Goal: Information Seeking & Learning: Check status

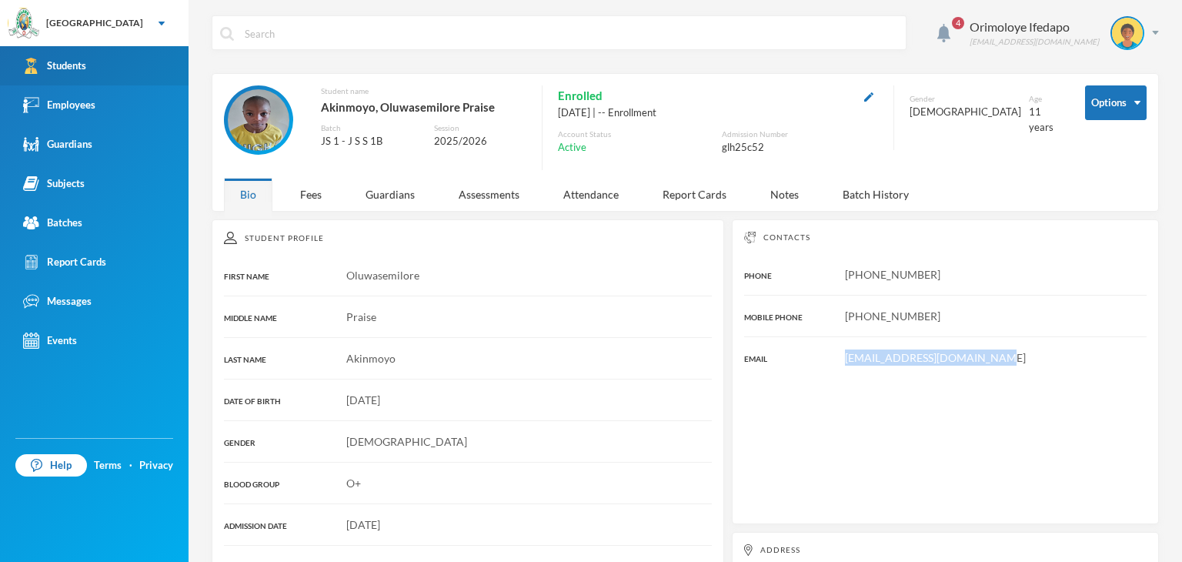
click at [52, 61] on div "Students" at bounding box center [54, 66] width 63 height 16
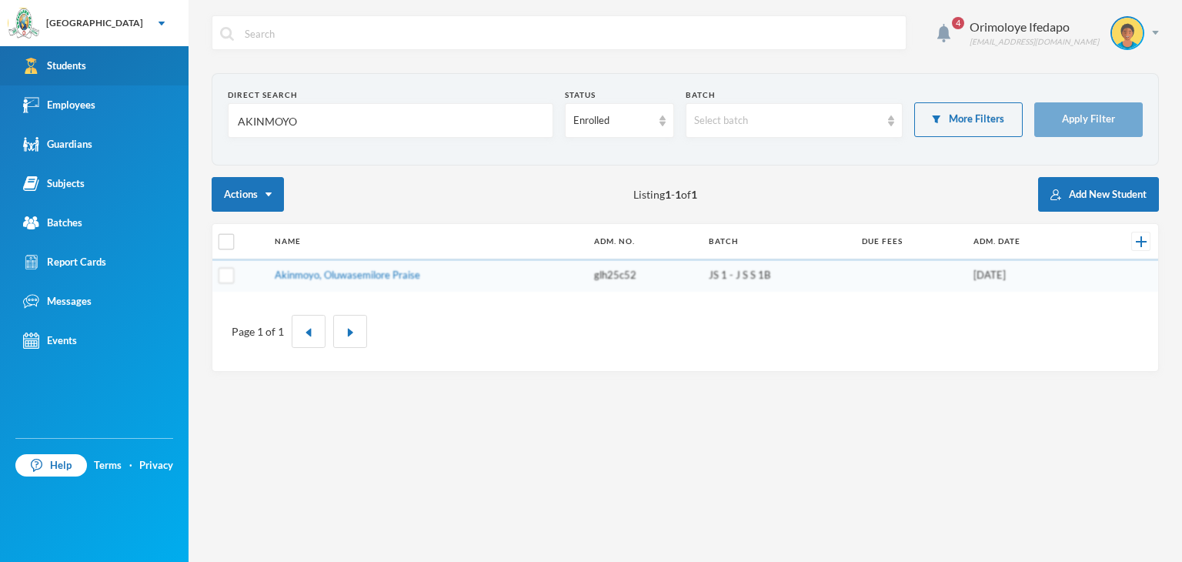
click at [52, 59] on div "Students" at bounding box center [54, 66] width 63 height 16
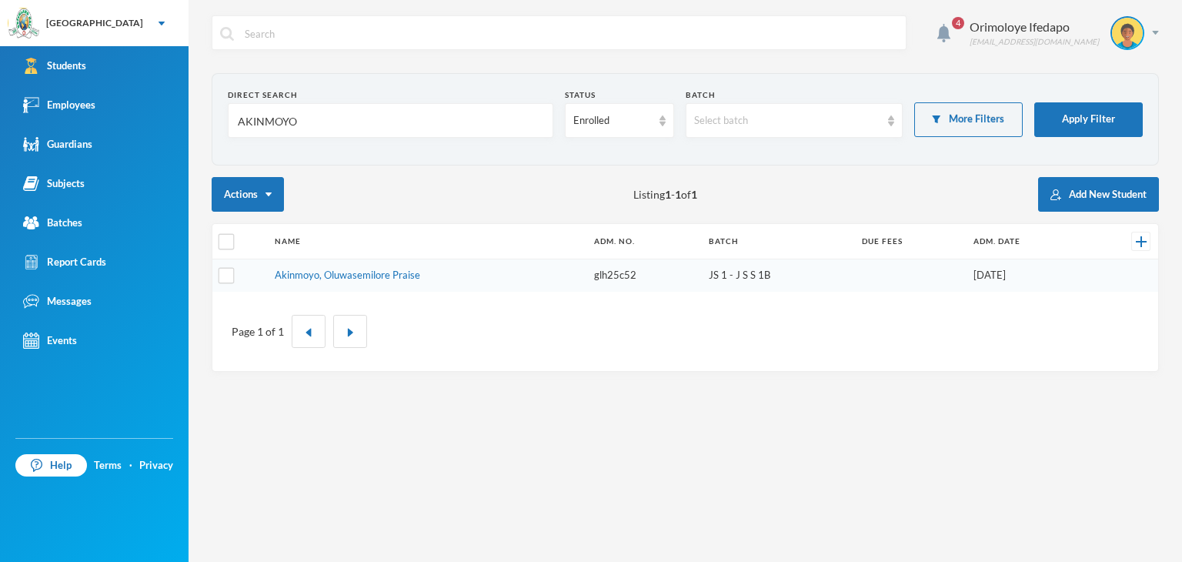
click at [295, 115] on input "AKINMOYO" at bounding box center [390, 121] width 309 height 35
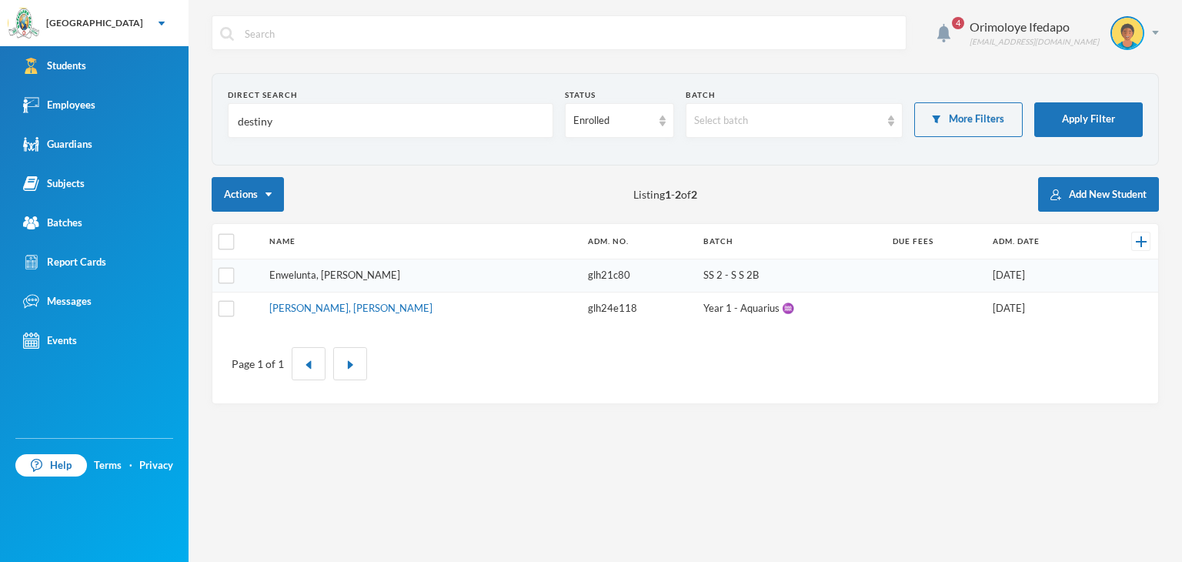
type input "destiny"
click at [338, 275] on link "Enwelunta, [PERSON_NAME]" at bounding box center [334, 275] width 131 height 12
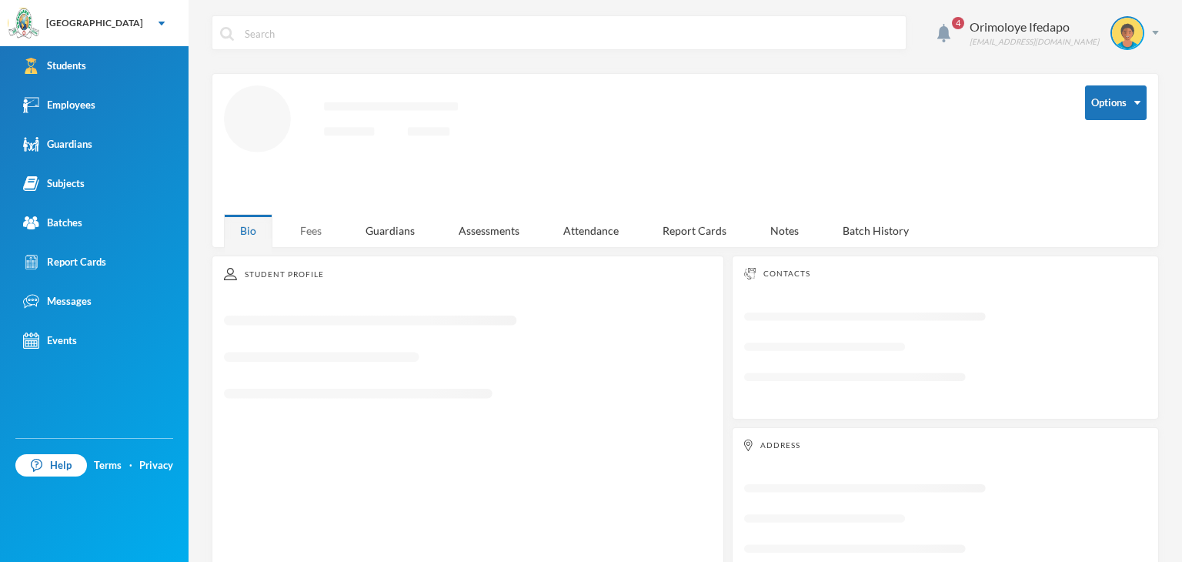
click at [308, 232] on div "Fees" at bounding box center [311, 230] width 54 height 33
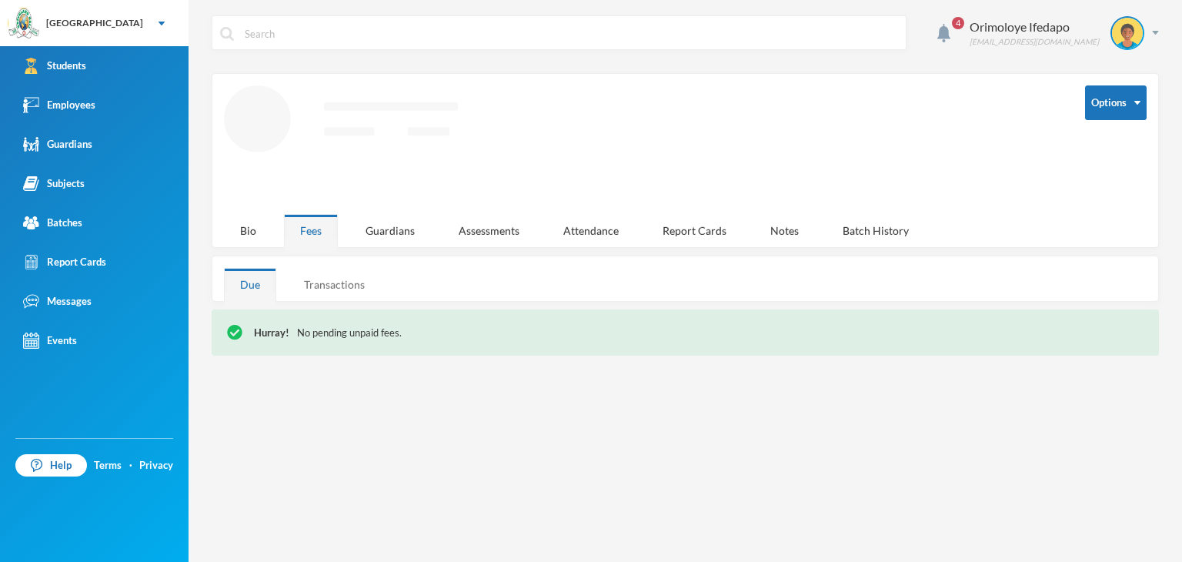
click at [331, 286] on div "Transactions" at bounding box center [334, 284] width 93 height 33
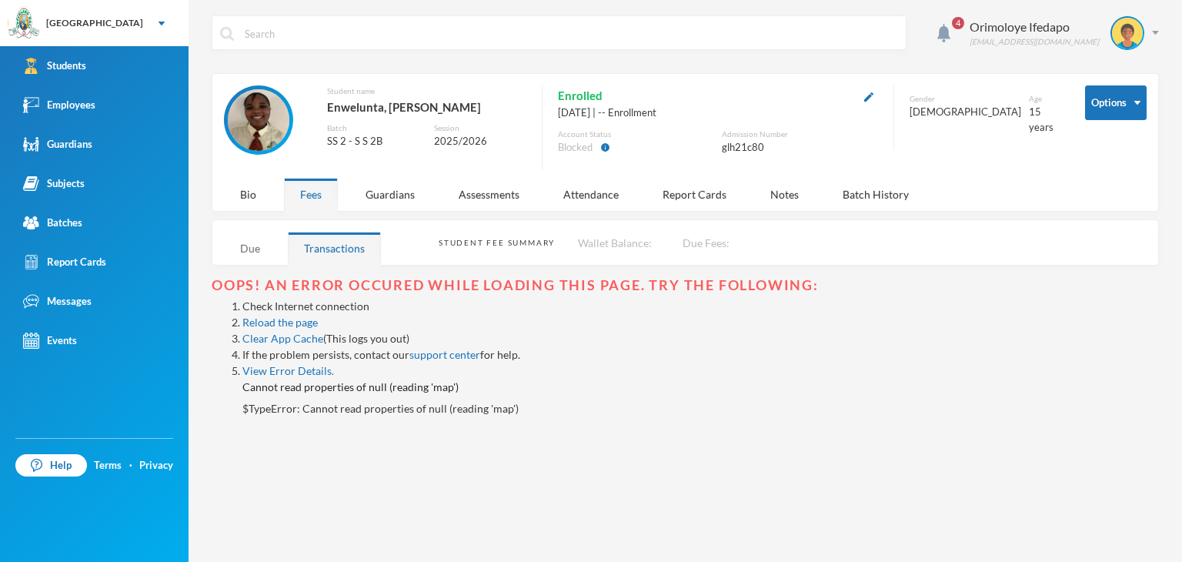
click at [256, 256] on div "Due" at bounding box center [250, 248] width 52 height 33
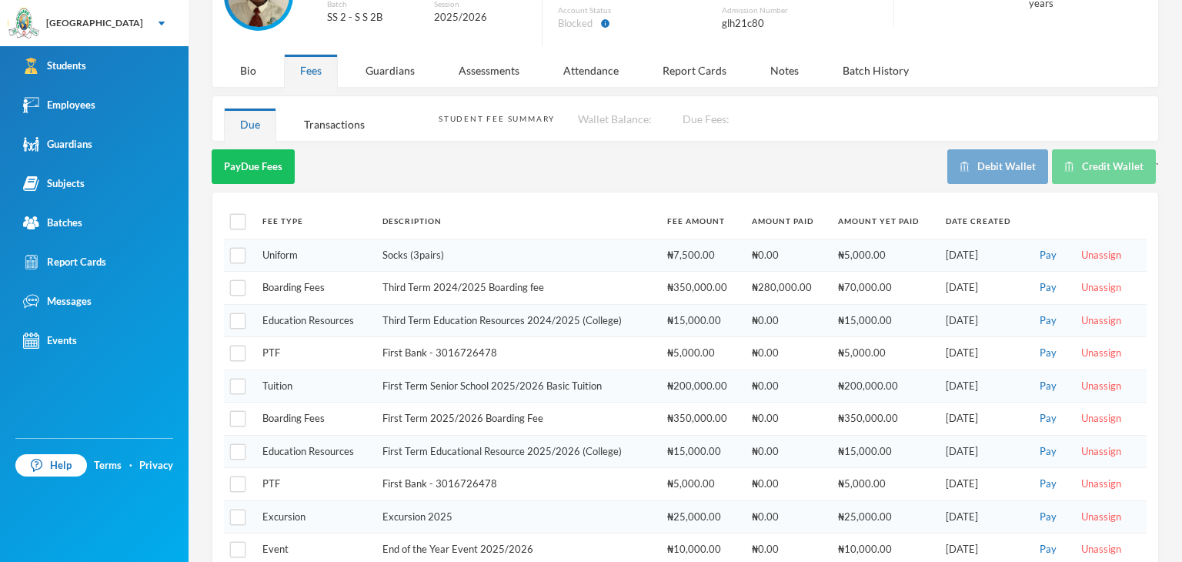
scroll to position [75, 0]
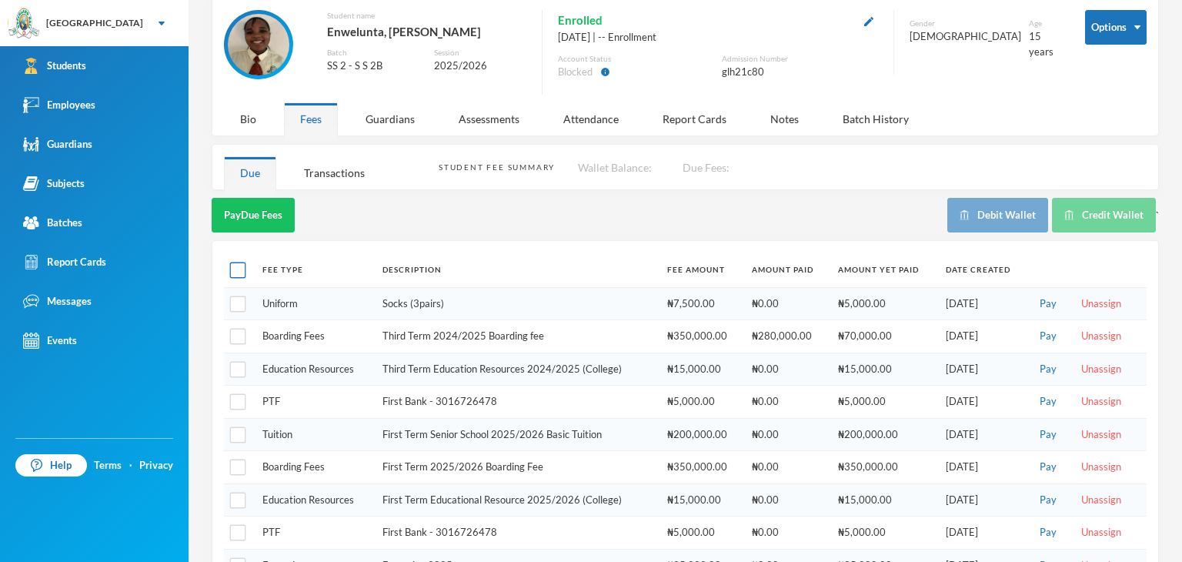
click at [245, 269] on input "checkbox" at bounding box center [238, 270] width 16 height 16
checkbox input "true"
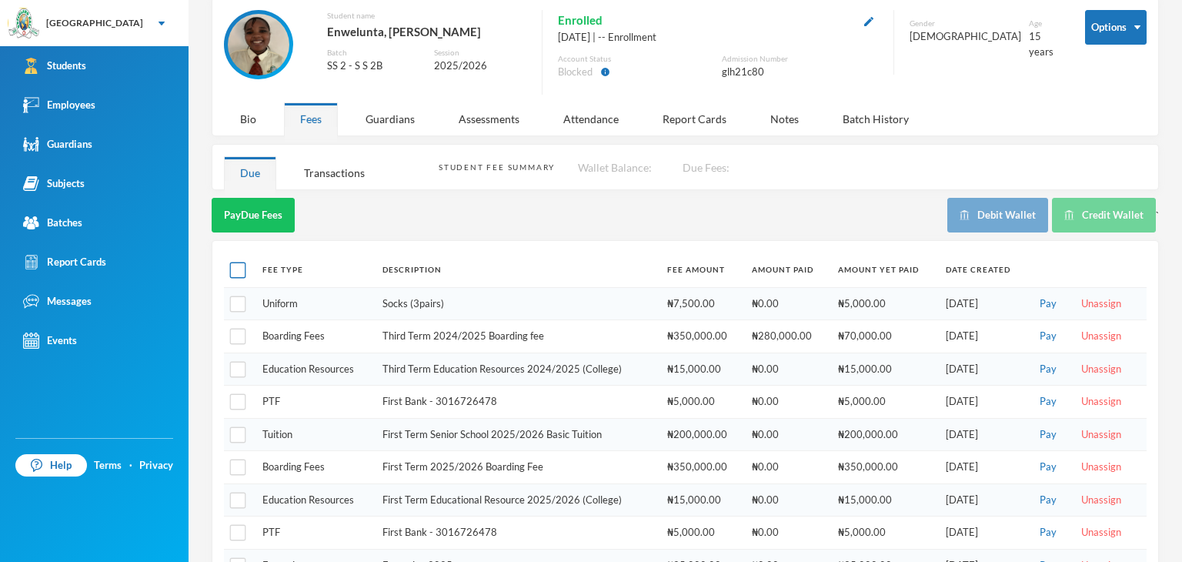
checkbox input "true"
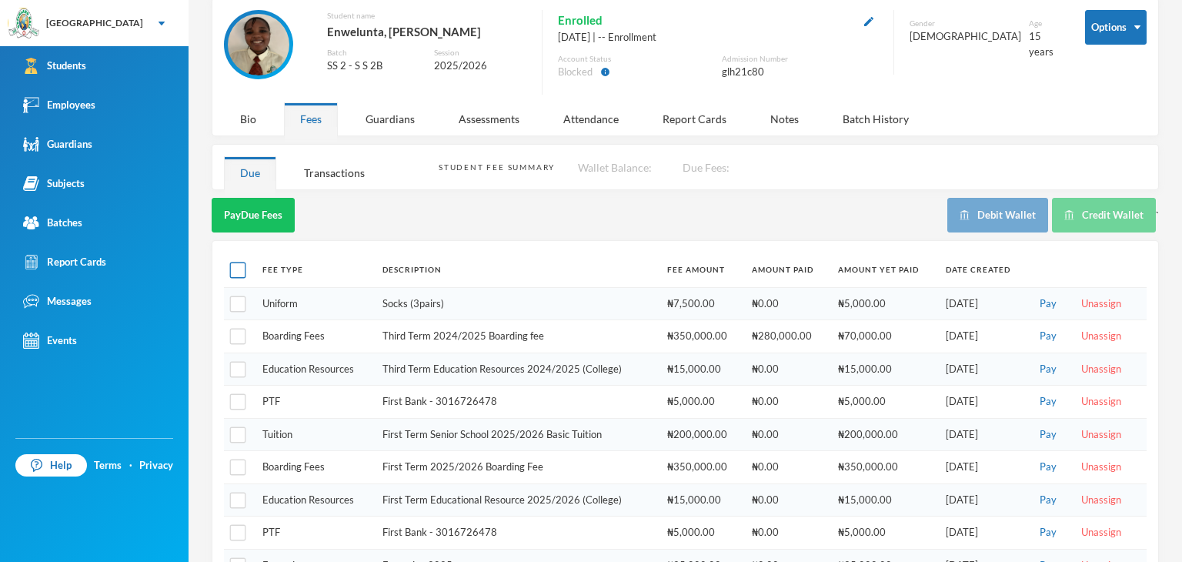
checkbox input "true"
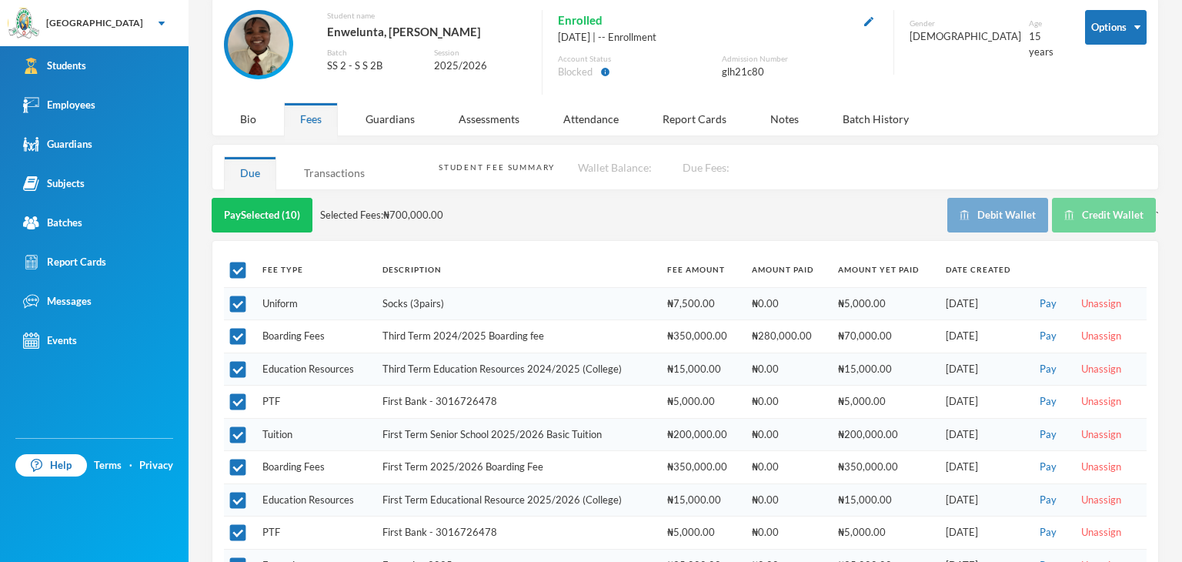
click at [328, 173] on div "Transactions" at bounding box center [334, 172] width 93 height 33
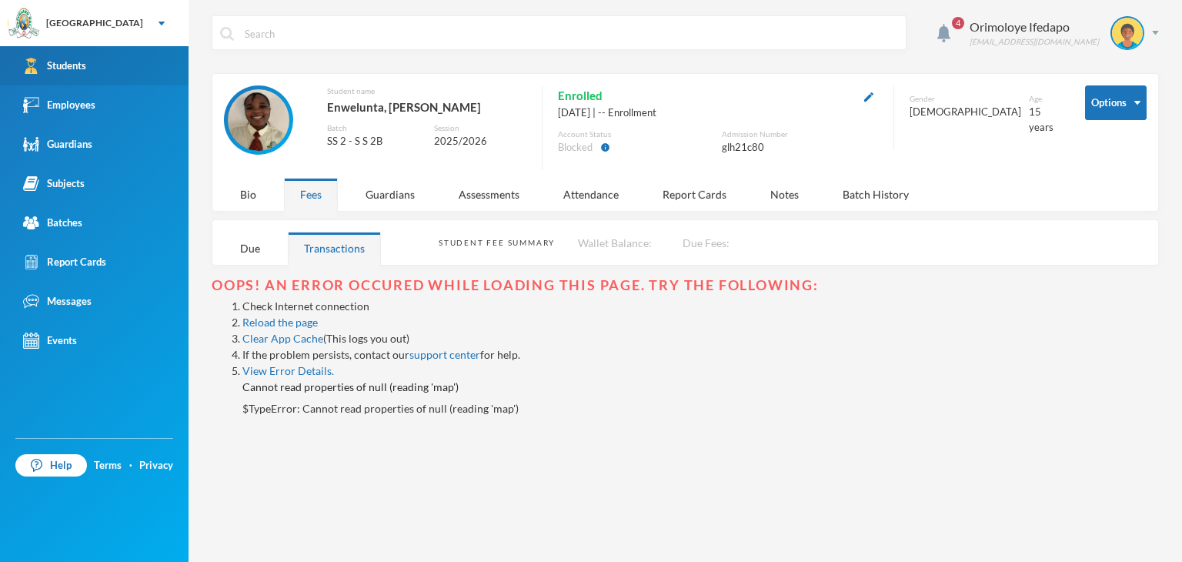
click at [82, 62] on div "Students" at bounding box center [54, 66] width 63 height 16
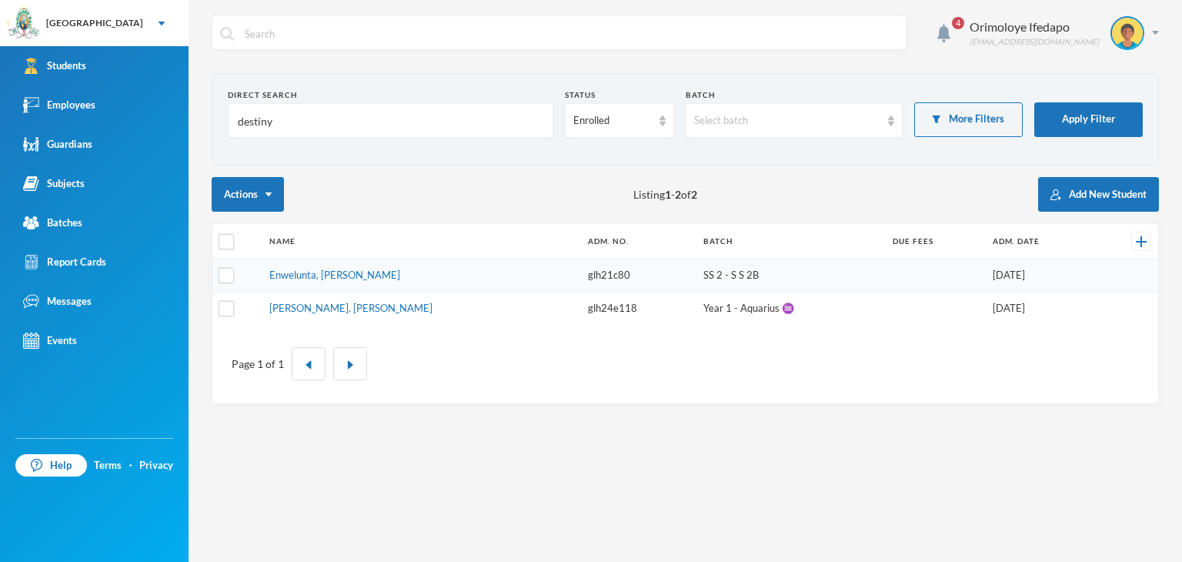
click at [274, 119] on input "destiny" at bounding box center [390, 121] width 309 height 35
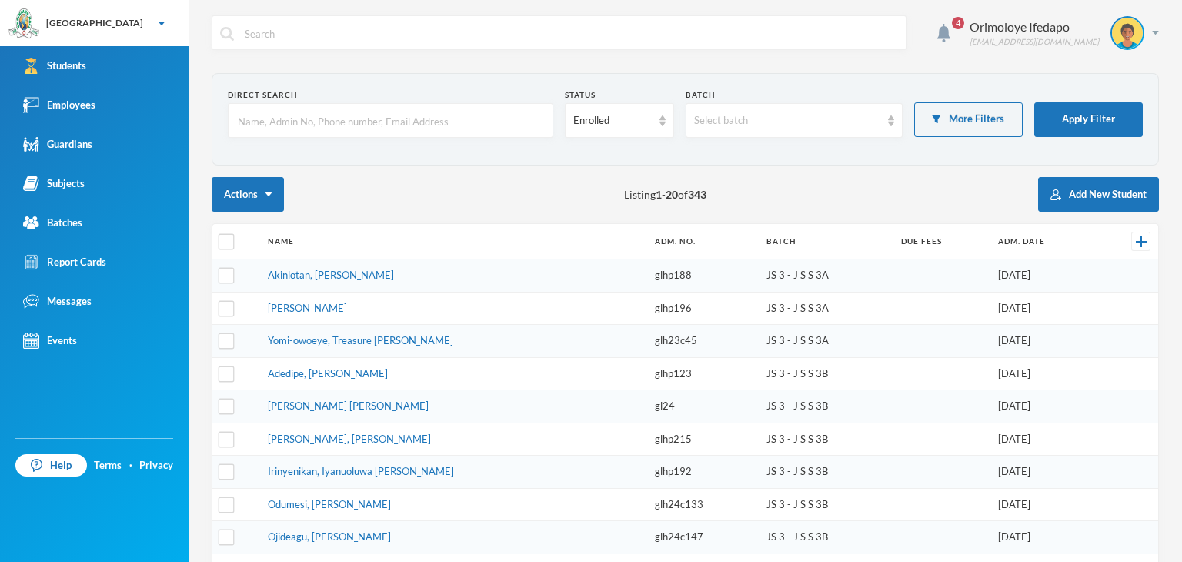
click at [336, 120] on input "text" at bounding box center [390, 121] width 309 height 35
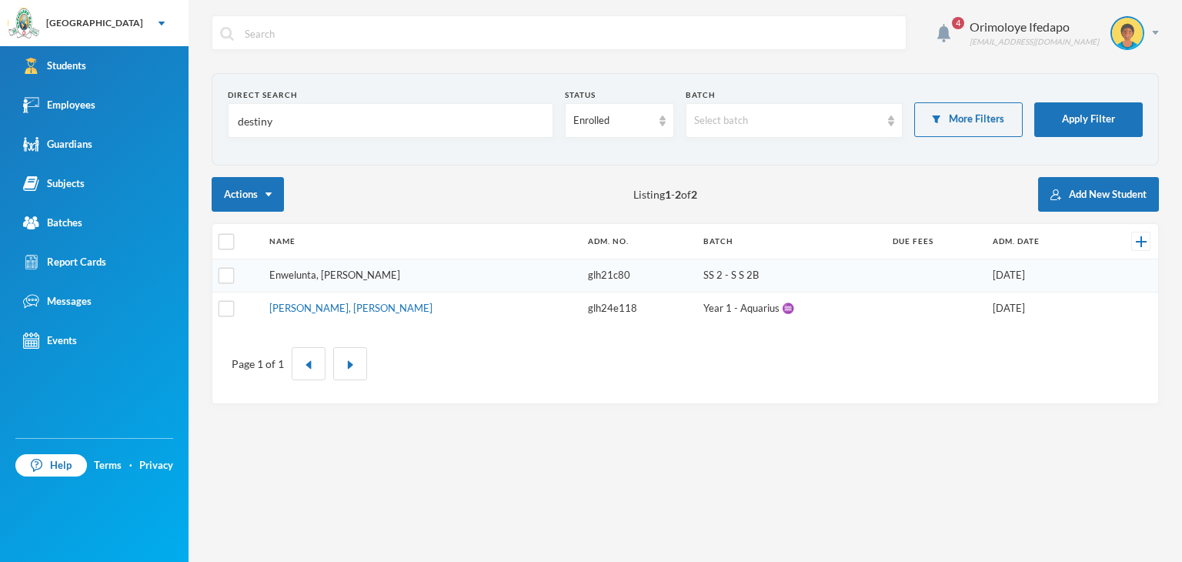
type input "destiny"
click at [331, 278] on link "Enwelunta, [PERSON_NAME]" at bounding box center [334, 275] width 131 height 12
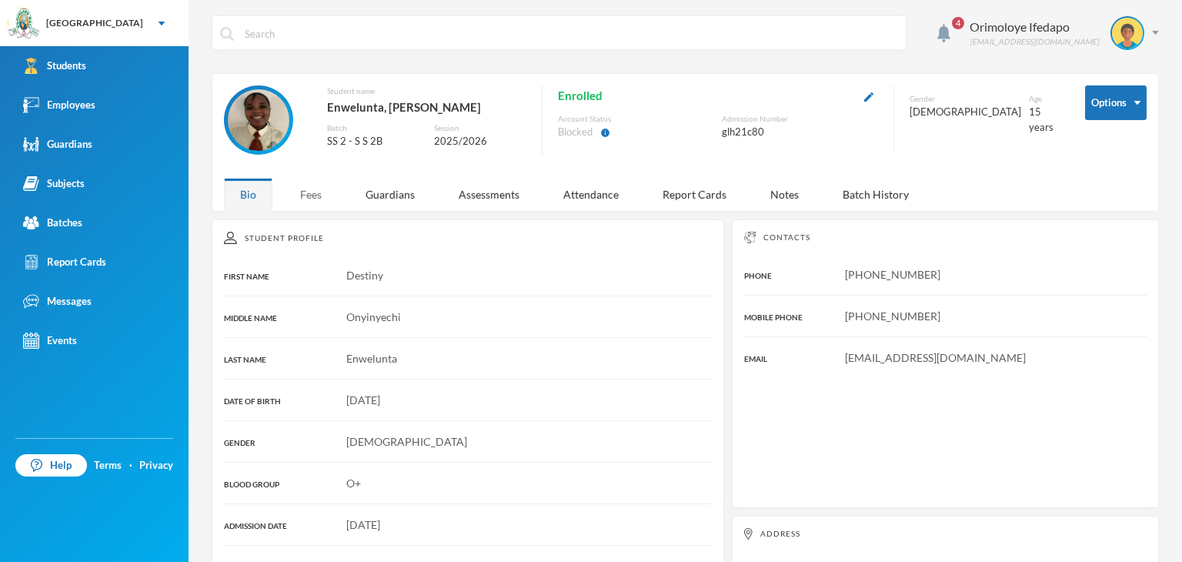
click at [309, 196] on div "Fees" at bounding box center [311, 194] width 54 height 33
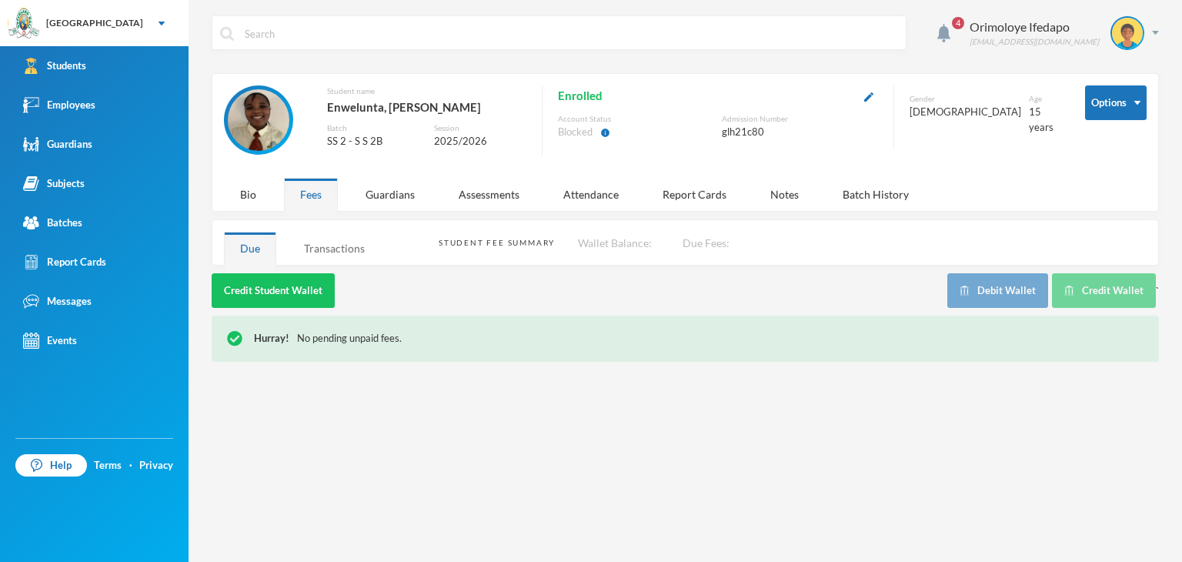
click at [329, 256] on div "Transactions" at bounding box center [334, 248] width 93 height 33
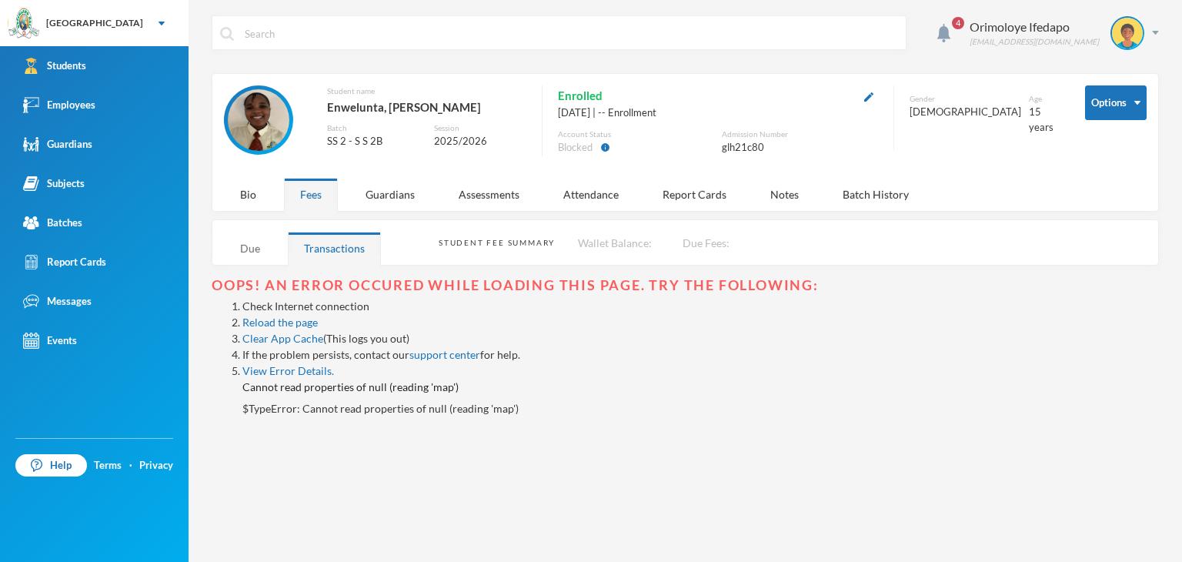
click at [244, 239] on div "Due" at bounding box center [250, 248] width 52 height 33
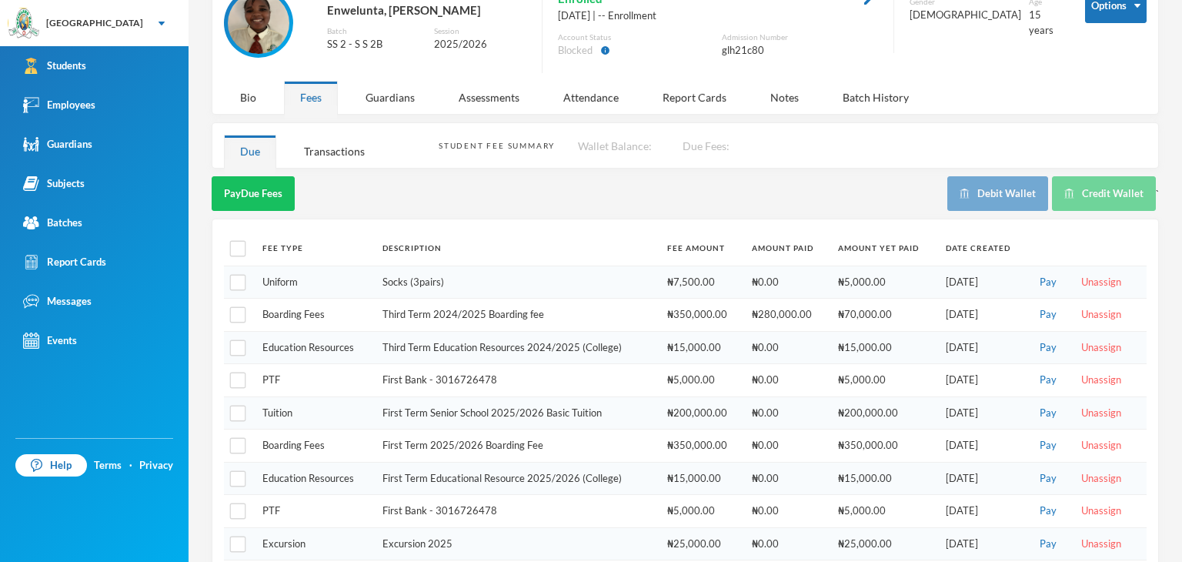
scroll to position [152, 0]
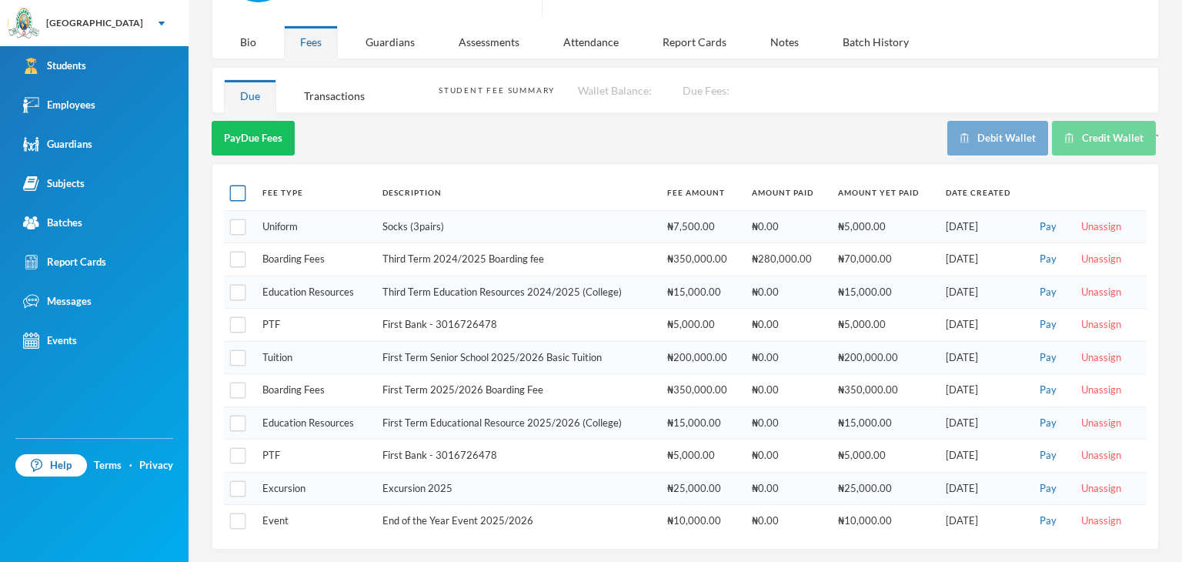
click at [235, 198] on input "checkbox" at bounding box center [238, 194] width 16 height 16
checkbox input "true"
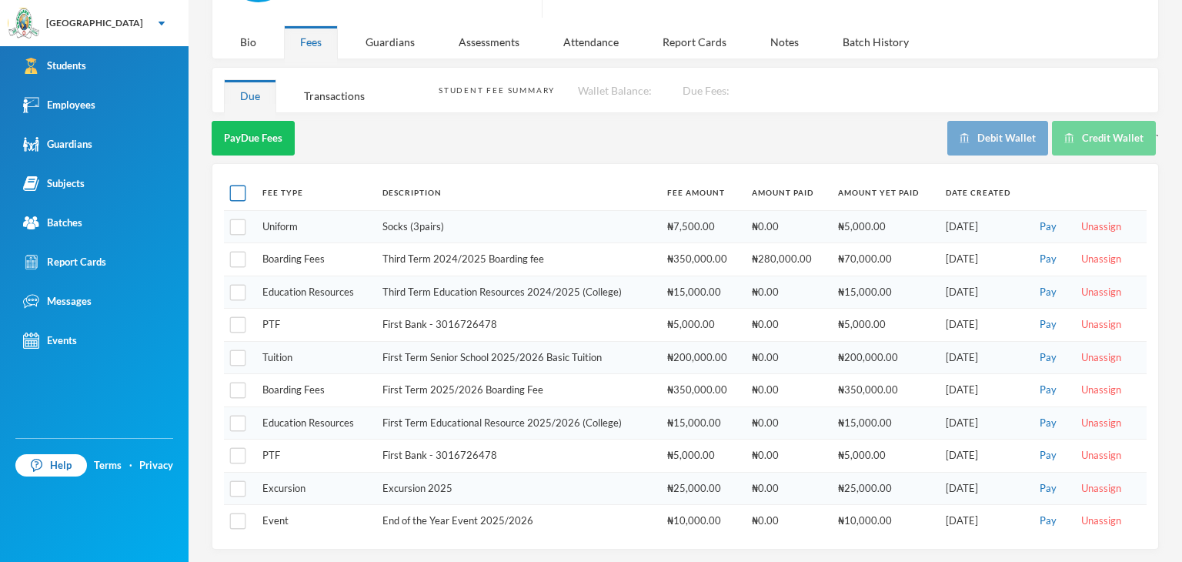
checkbox input "true"
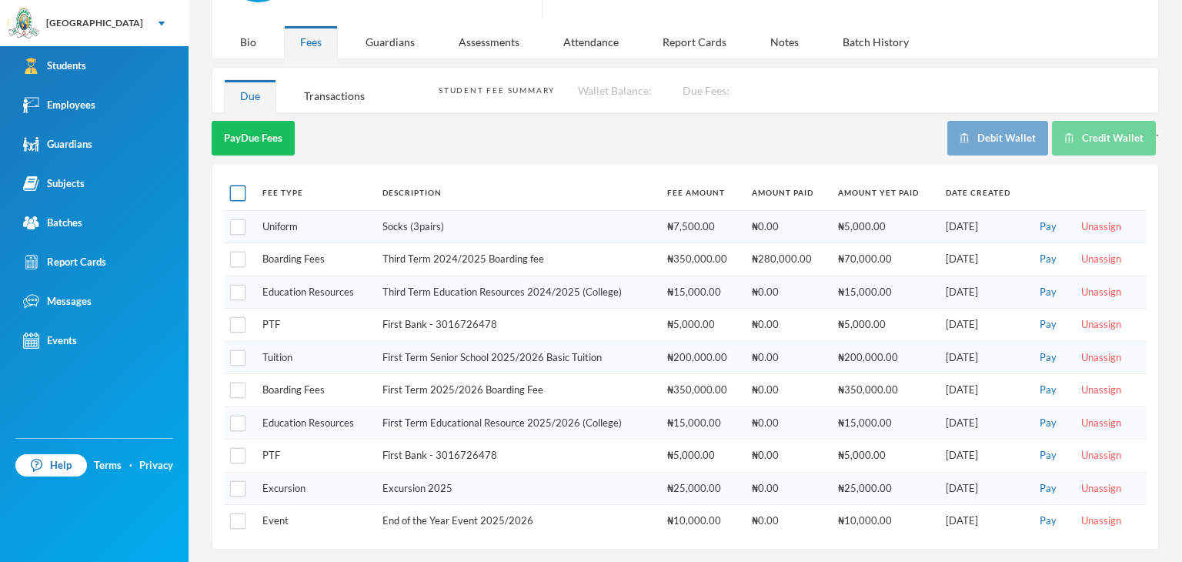
checkbox input "true"
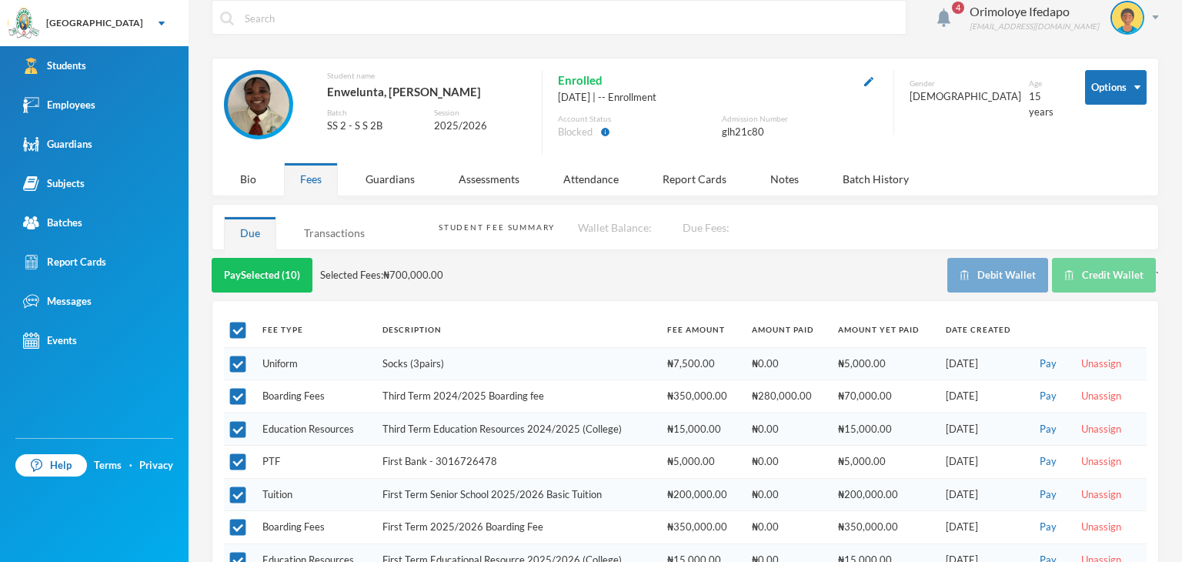
scroll to position [0, 0]
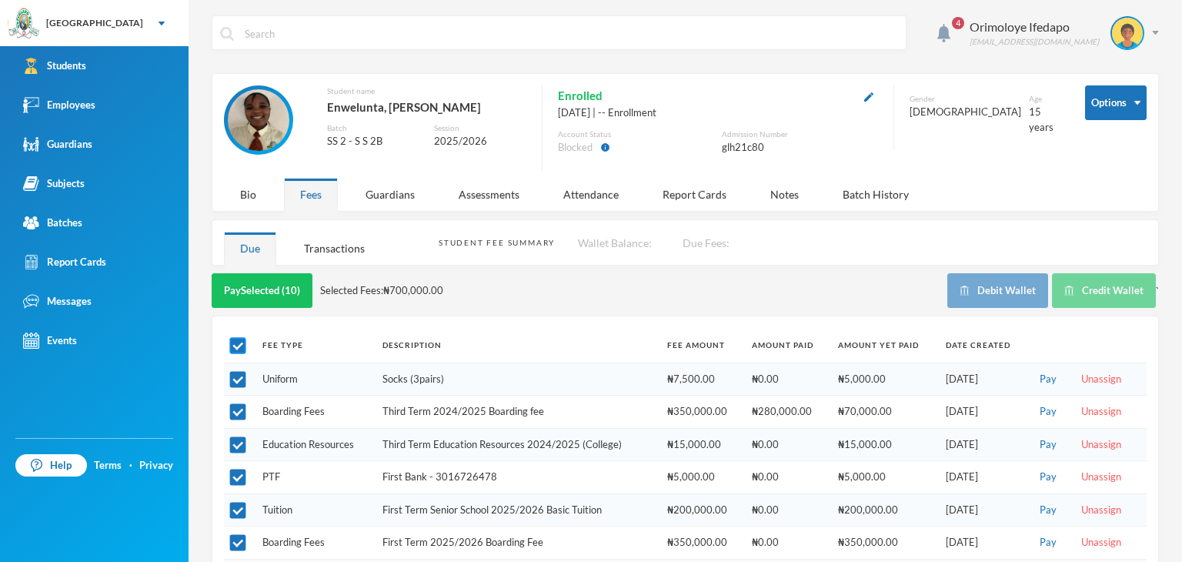
click at [236, 343] on input "checkbox" at bounding box center [238, 346] width 16 height 16
checkbox input "false"
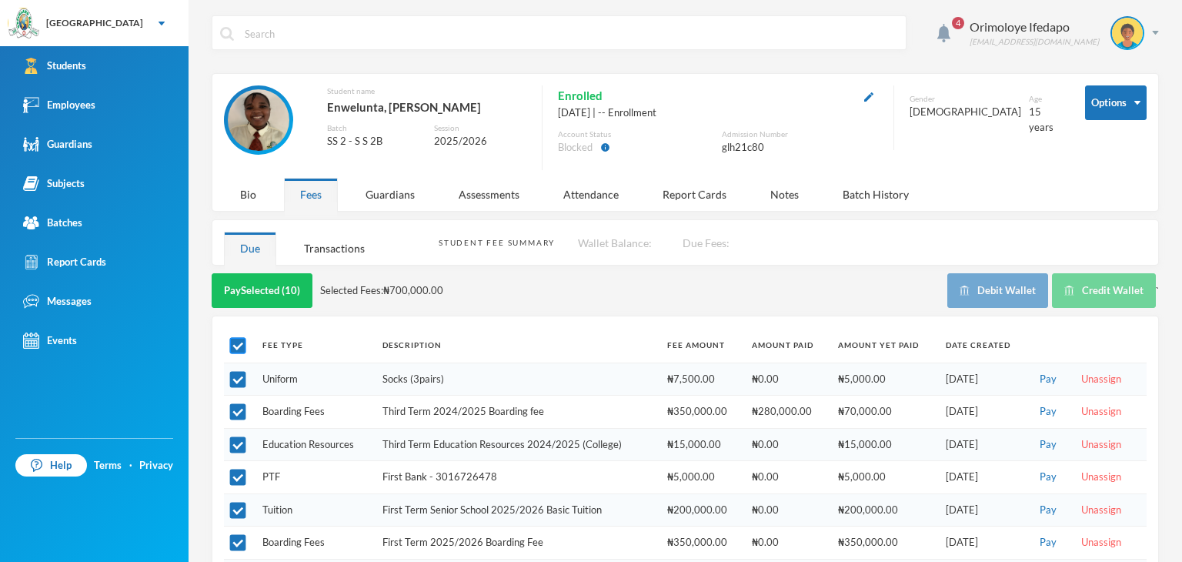
checkbox input "false"
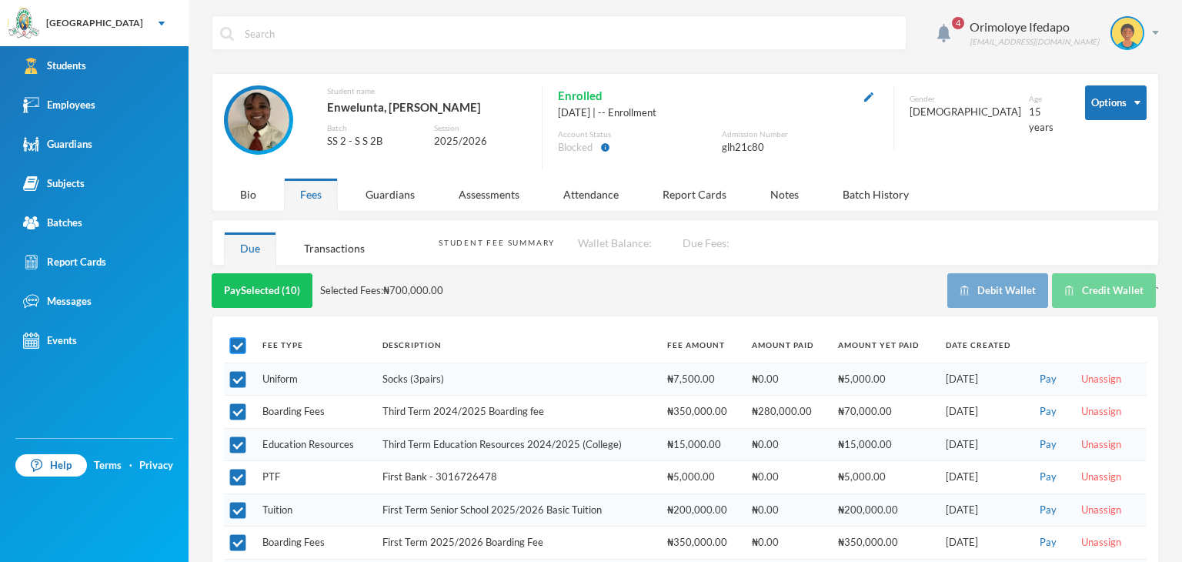
checkbox input "false"
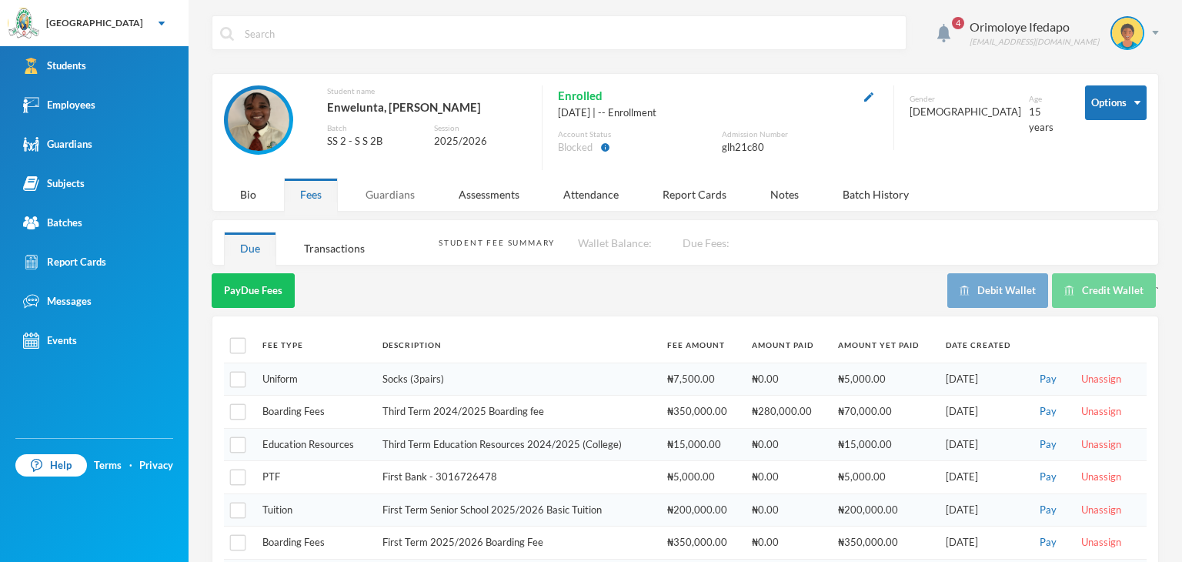
click at [397, 192] on div "Guardians" at bounding box center [390, 194] width 82 height 33
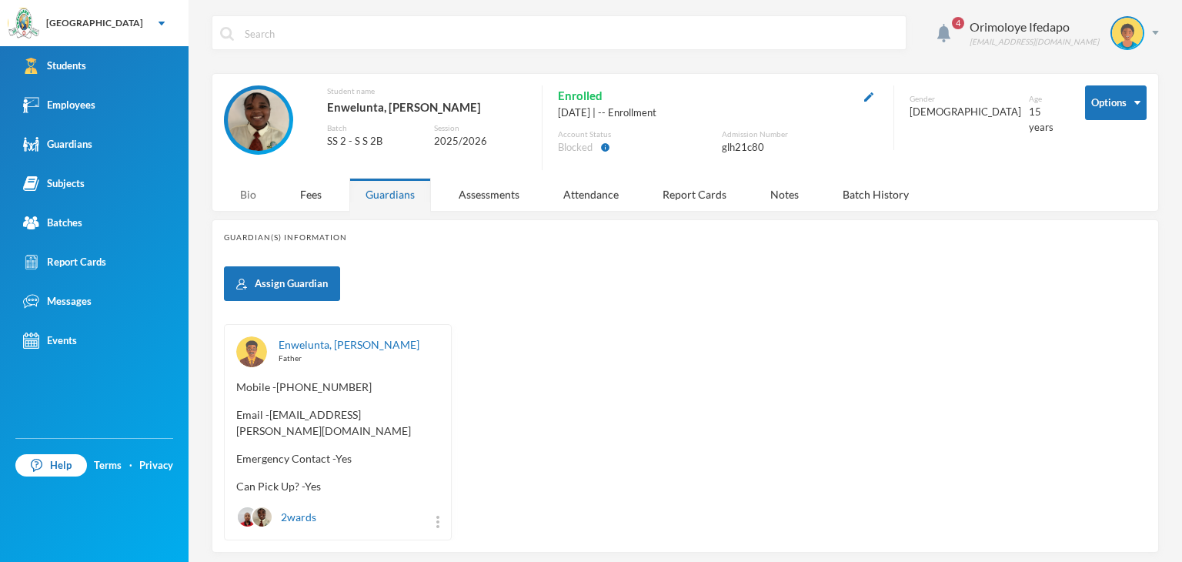
click at [236, 193] on div "Bio" at bounding box center [248, 194] width 48 height 33
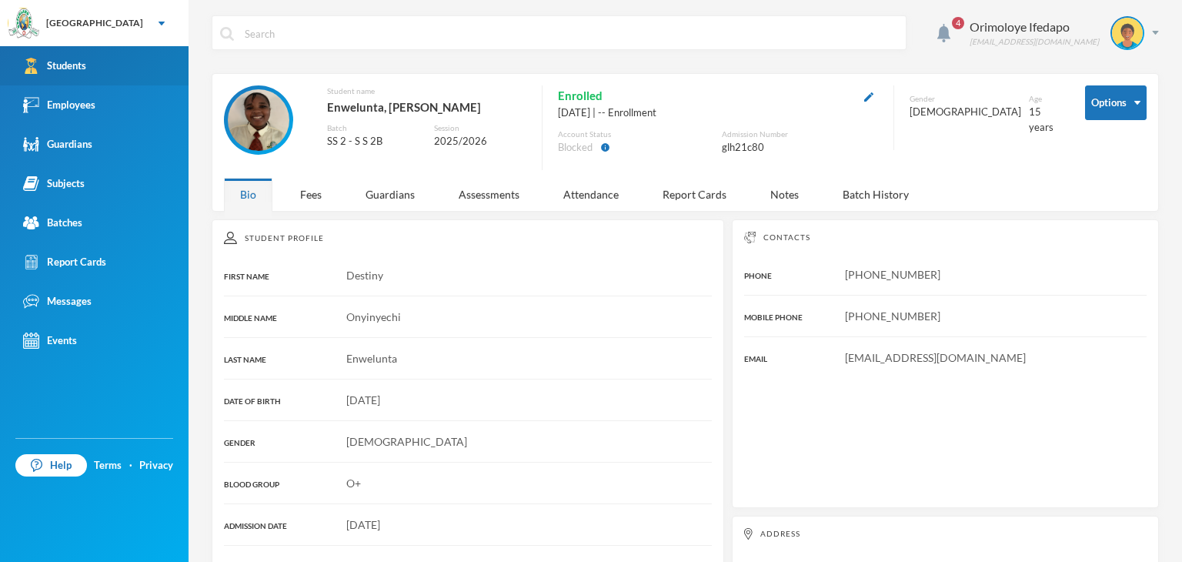
click at [74, 56] on link "Students" at bounding box center [94, 65] width 189 height 39
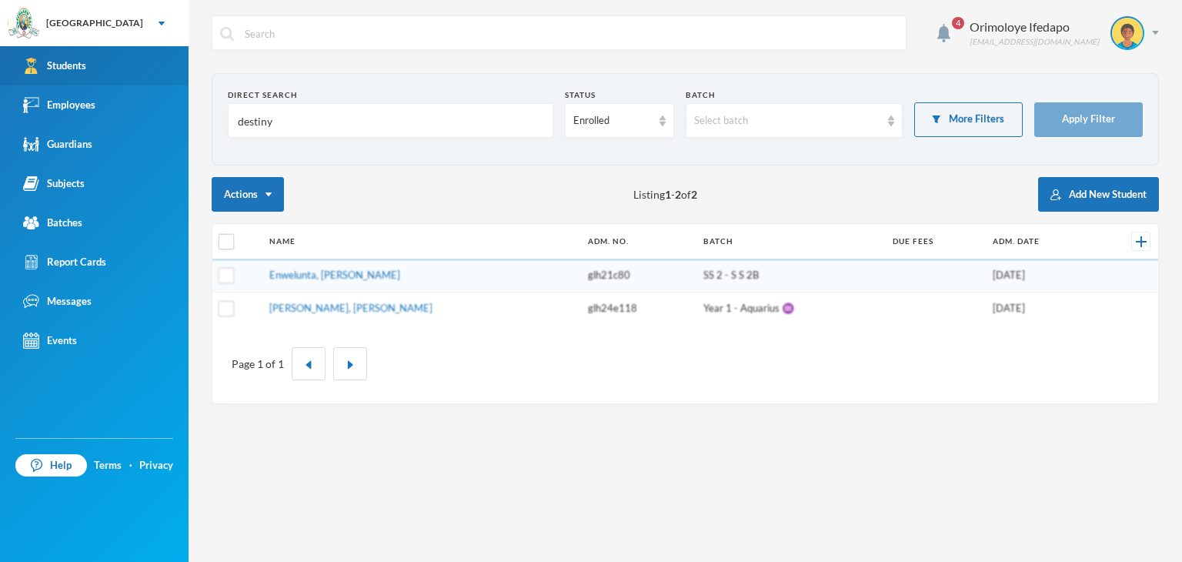
click at [74, 56] on link "Students" at bounding box center [94, 65] width 189 height 39
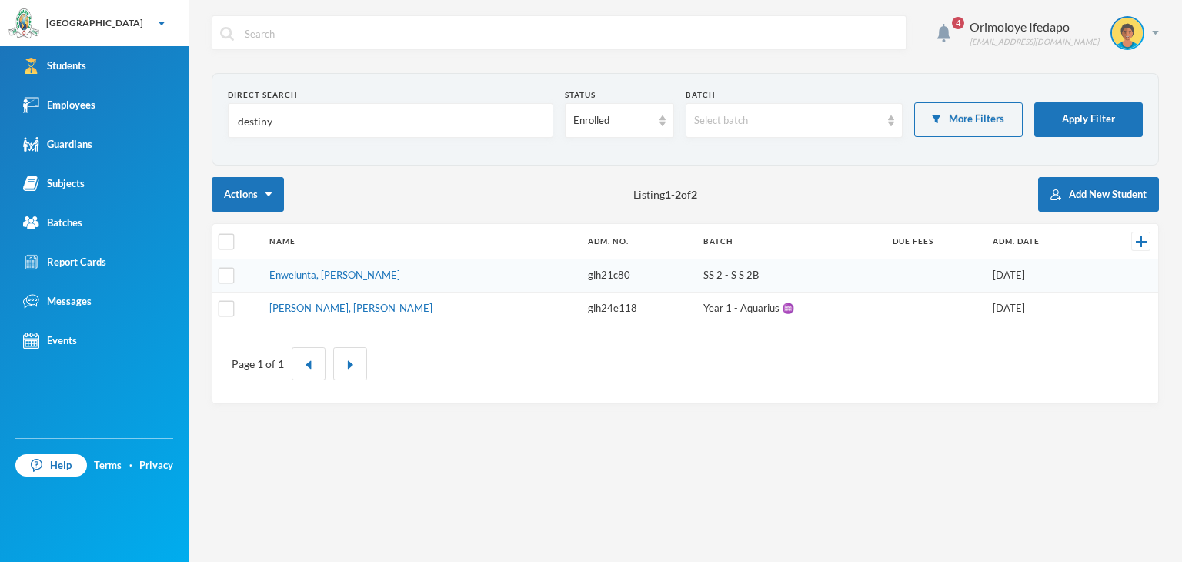
click at [277, 130] on input "destiny" at bounding box center [390, 121] width 309 height 35
type input "d"
